Goal: Check status: Check status

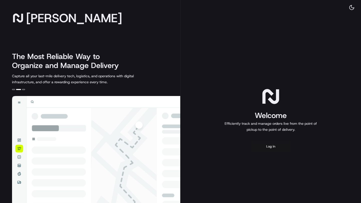
click at [272, 144] on button "Log in" at bounding box center [271, 147] width 40 height 12
